Goal: Information Seeking & Learning: Learn about a topic

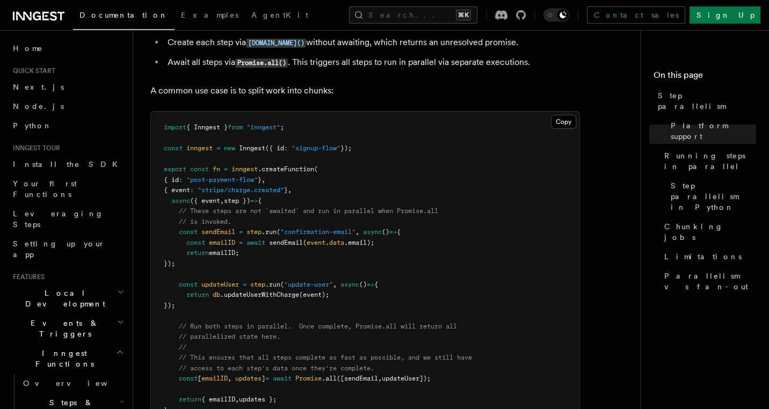
scroll to position [291, 0]
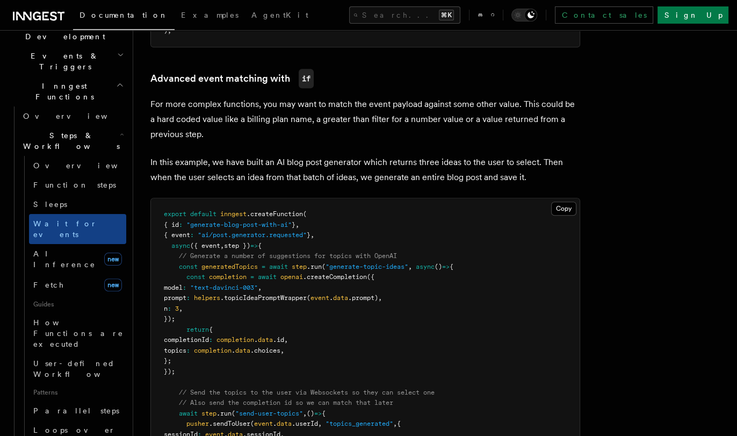
scroll to position [757, 0]
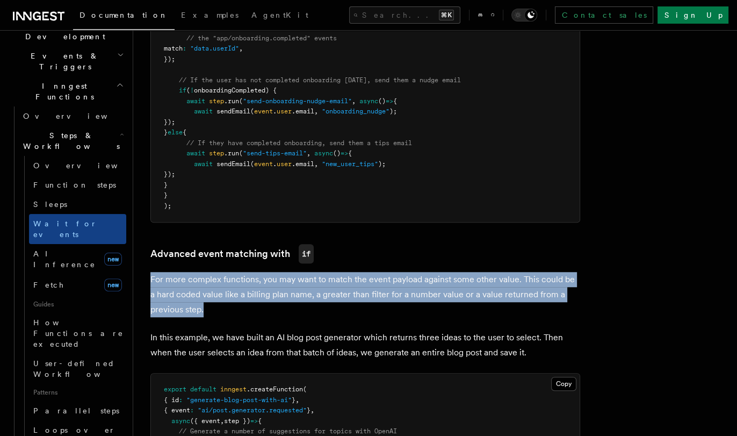
drag, startPoint x: 378, startPoint y: 314, endPoint x: 381, endPoint y: 263, distance: 51.6
click at [381, 263] on article "Features Inngest Functions Steps & Workflows Wait for an Event One step method …" at bounding box center [383, 332] width 466 height 2085
click at [381, 263] on h3 "Advanced event matching with if" at bounding box center [365, 253] width 430 height 19
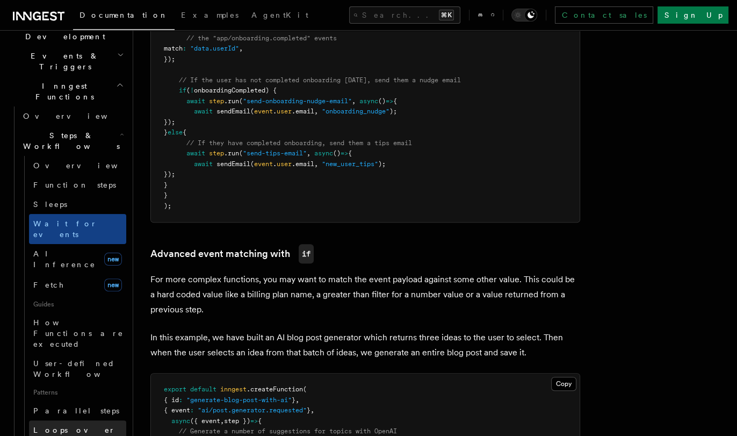
click at [70, 425] on span "Loops over steps" at bounding box center [74, 434] width 82 height 19
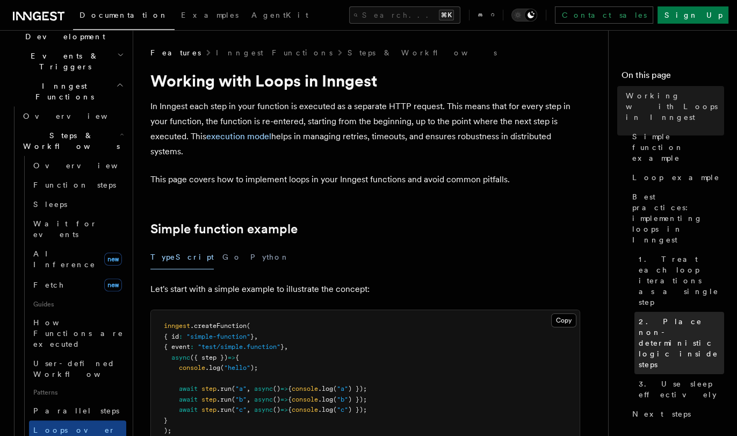
click at [684, 316] on span "2. Place non-deterministic logic inside steps" at bounding box center [681, 343] width 85 height 54
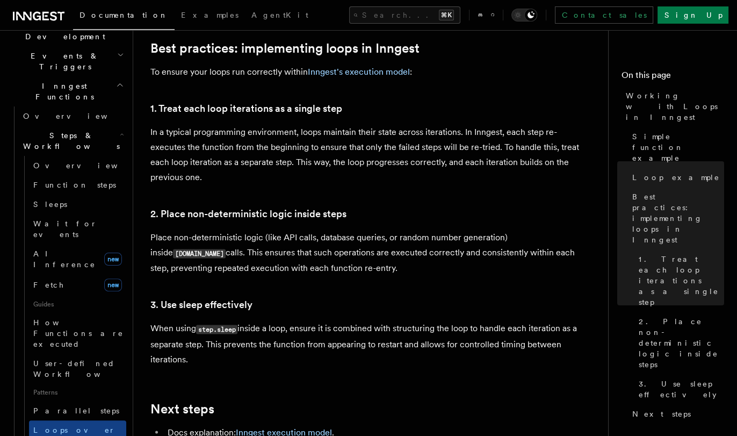
scroll to position [1627, 0]
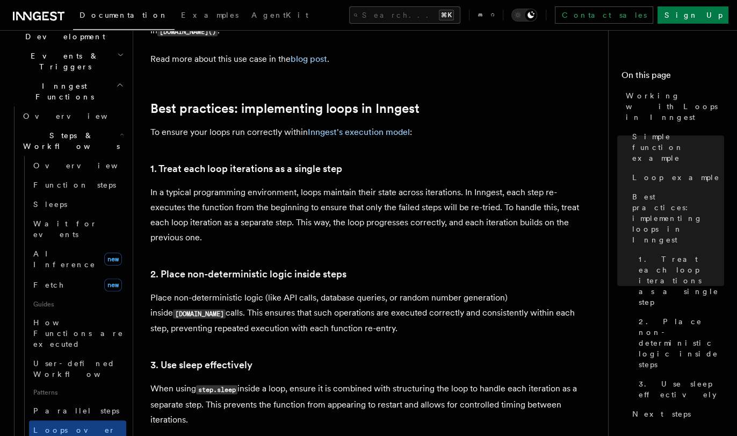
click at [353, 229] on p "In a typical programming environment, loops maintain their state across iterati…" at bounding box center [365, 215] width 430 height 60
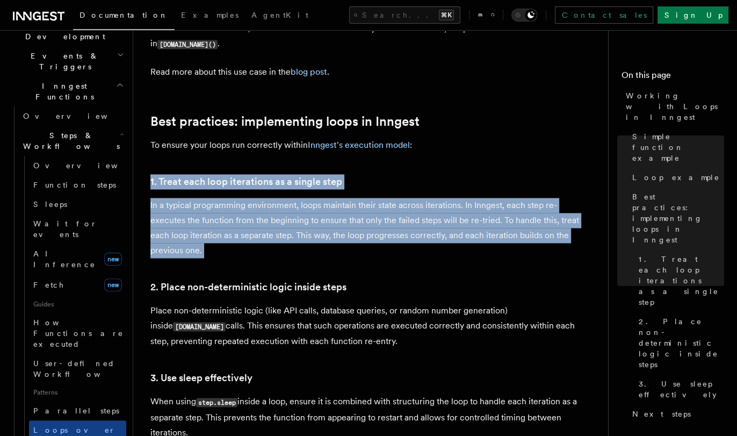
drag, startPoint x: 352, startPoint y: 244, endPoint x: 426, endPoint y: 154, distance: 116.8
drag, startPoint x: 393, startPoint y: 155, endPoint x: 400, endPoint y: 231, distance: 76.6
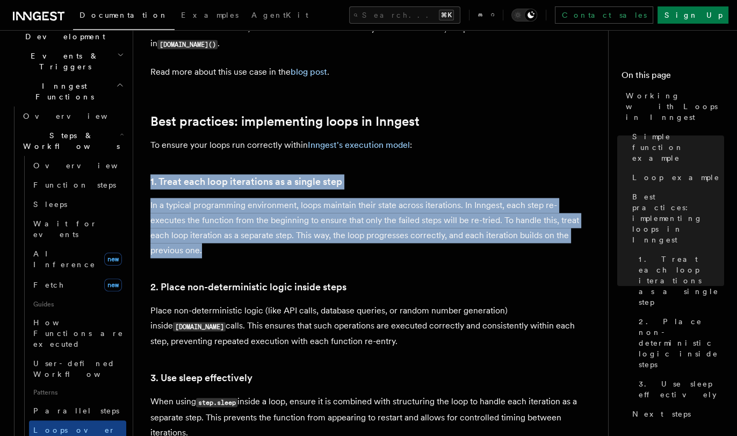
click at [400, 231] on p "In a typical programming environment, loops maintain their state across iterati…" at bounding box center [365, 228] width 430 height 60
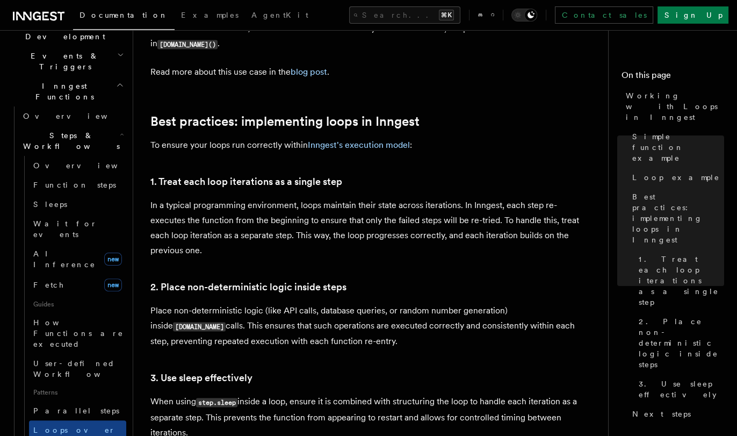
scroll to position [1549, 0]
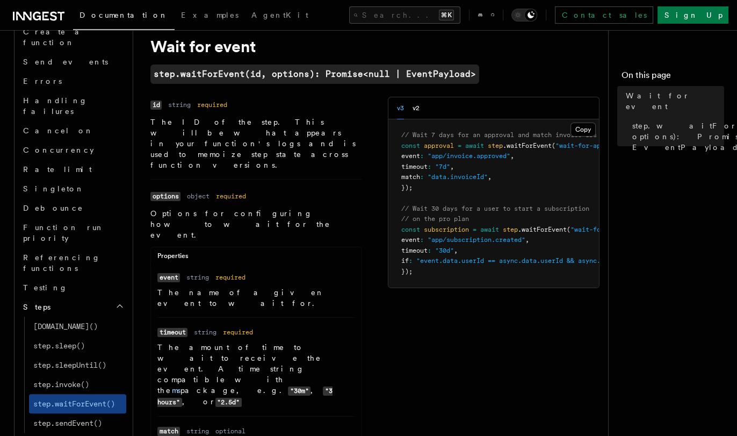
scroll to position [21, 0]
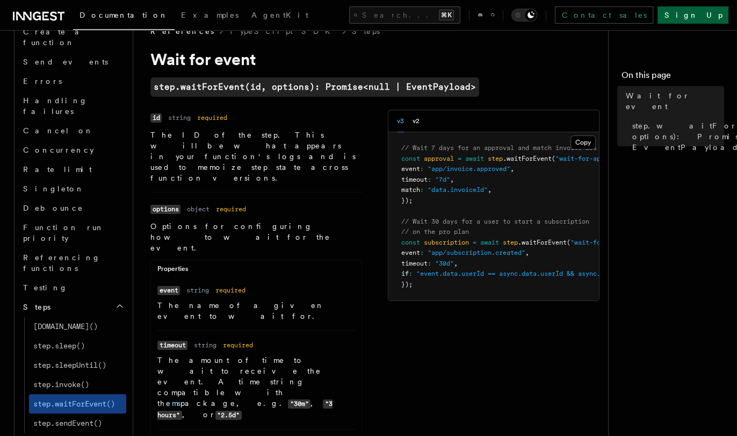
click at [704, 17] on link "Sign Up" at bounding box center [693, 14] width 71 height 17
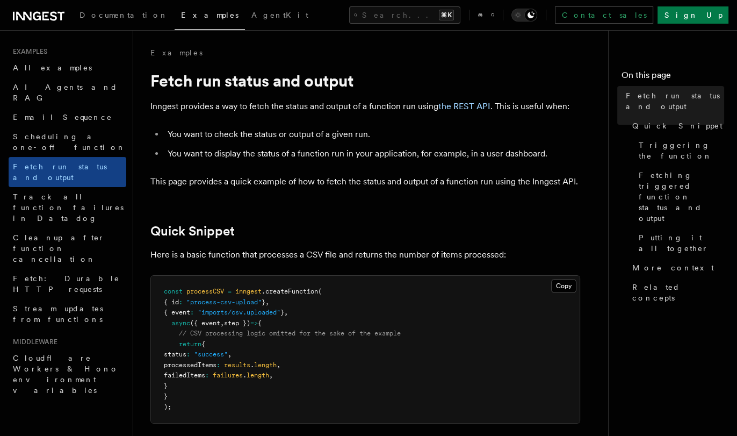
scroll to position [1039, 0]
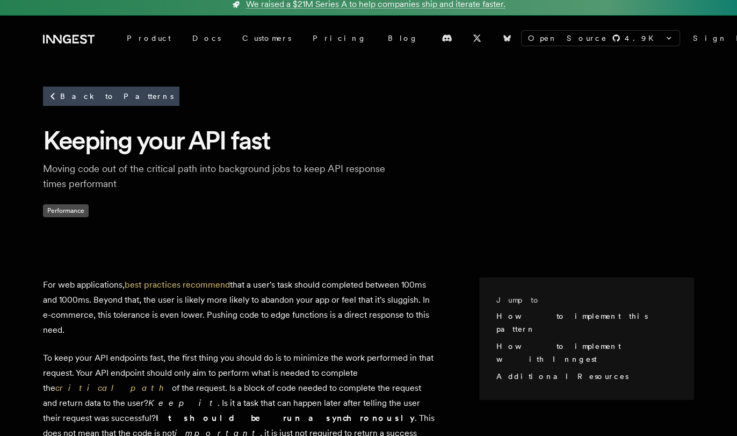
scroll to position [413, 0]
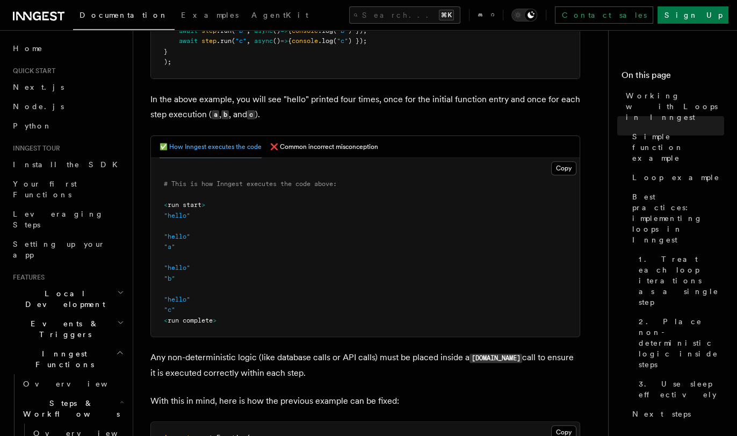
scroll to position [371, 0]
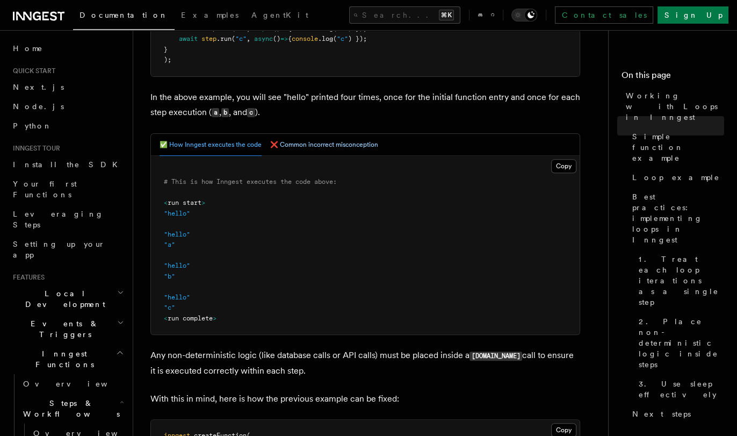
click at [324, 143] on button "❌ Common incorrect misconception" at bounding box center [324, 145] width 108 height 22
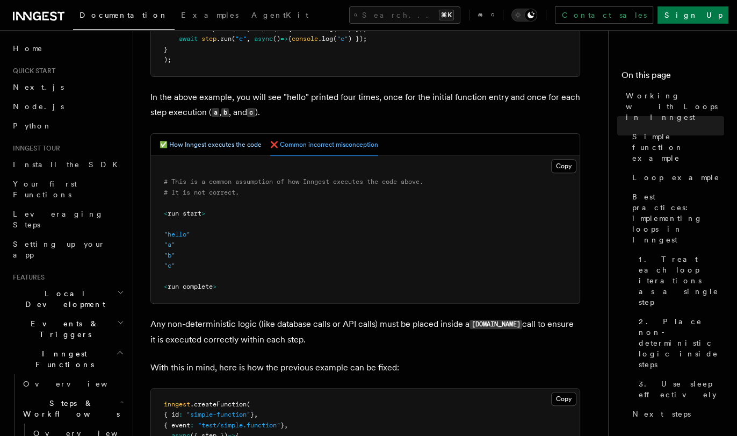
click at [225, 141] on button "✅ How Inngest executes the code" at bounding box center [211, 145] width 102 height 22
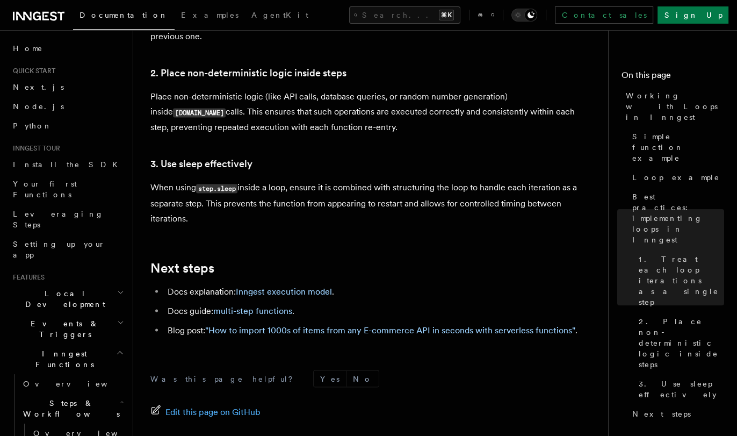
scroll to position [1835, 0]
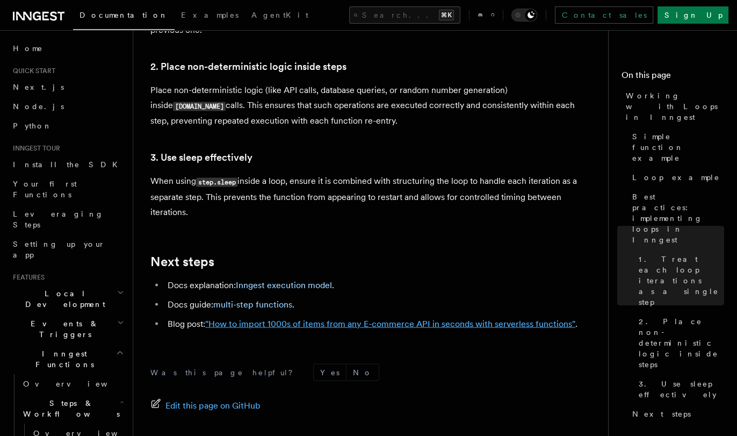
click at [315, 318] on link ""How to import 1000s of items from any E-commerce API in seconds with serverles…" at bounding box center [390, 323] width 370 height 10
